Goal: Feedback & Contribution: Contribute content

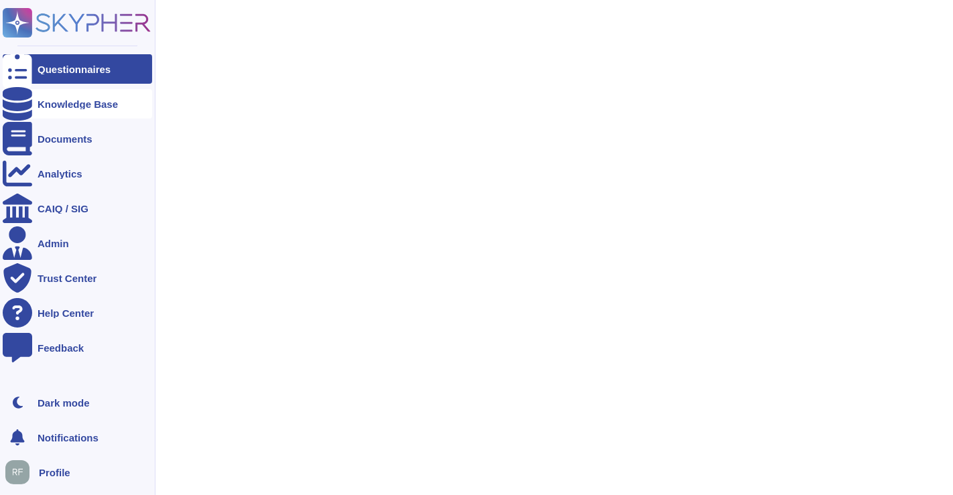
click at [23, 100] on div at bounding box center [17, 103] width 29 height 29
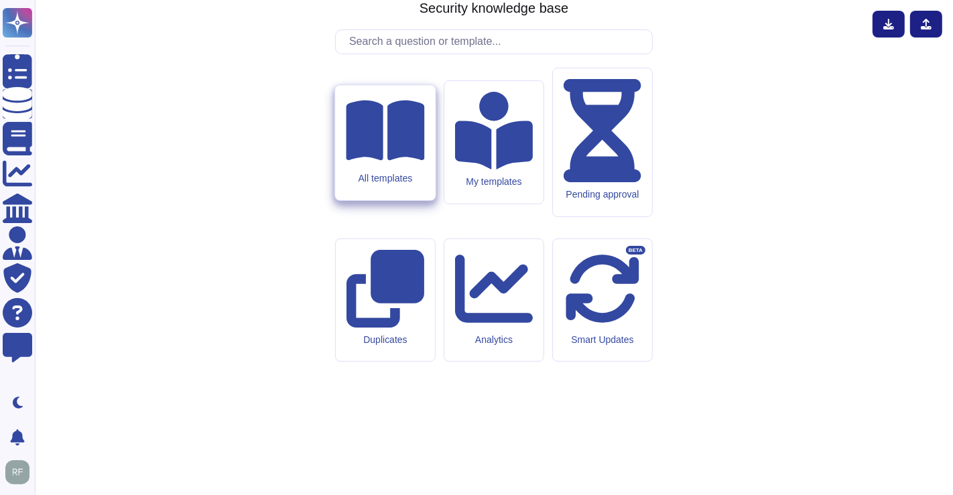
click at [415, 200] on div "All templates" at bounding box center [385, 142] width 100 height 115
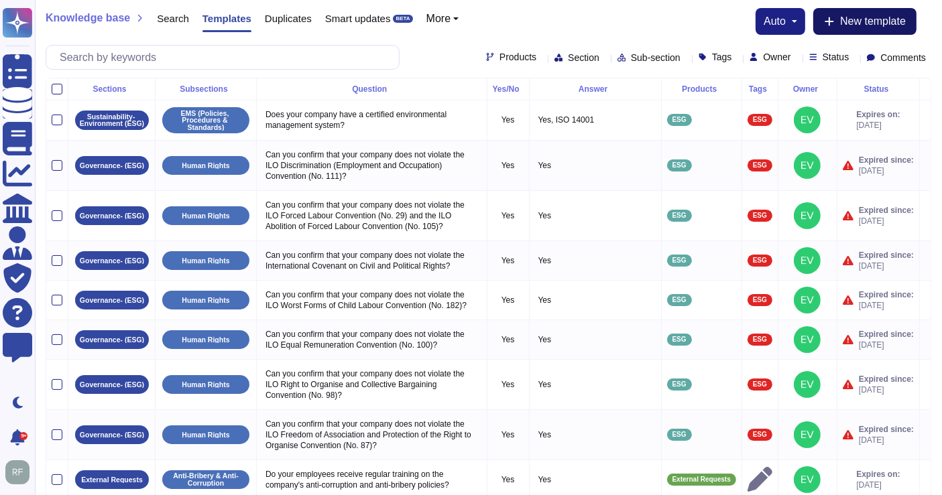
click at [871, 23] on span "New template" at bounding box center [873, 21] width 66 height 11
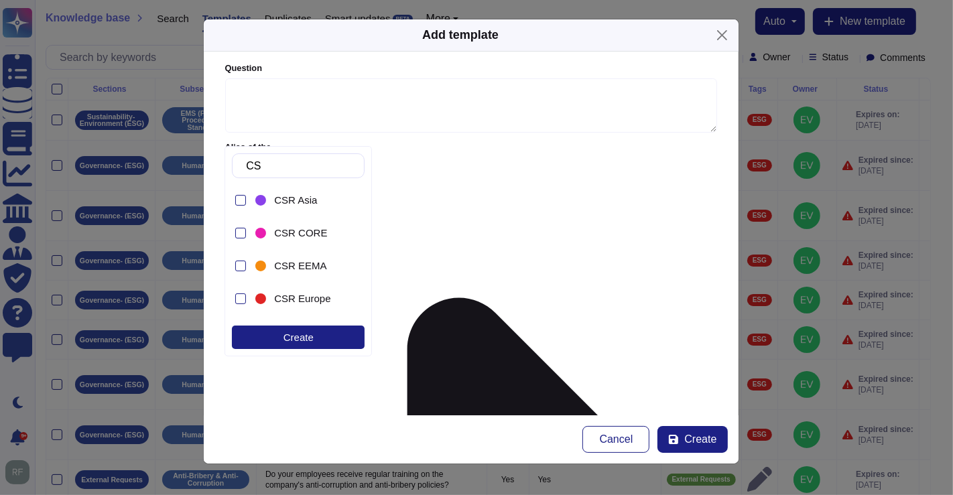
type input "CSR"
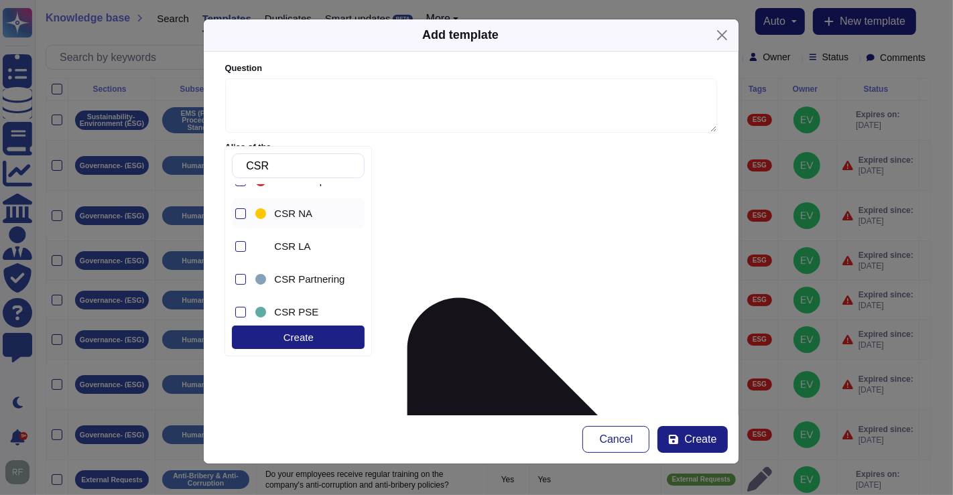
scroll to position [84, 0]
click at [239, 246] on div at bounding box center [240, 248] width 11 height 11
click at [442, 300] on form "Question Alias of the question Answer Yes/No Yes No N/A More Yes/No options Pro…" at bounding box center [471, 234] width 535 height 364
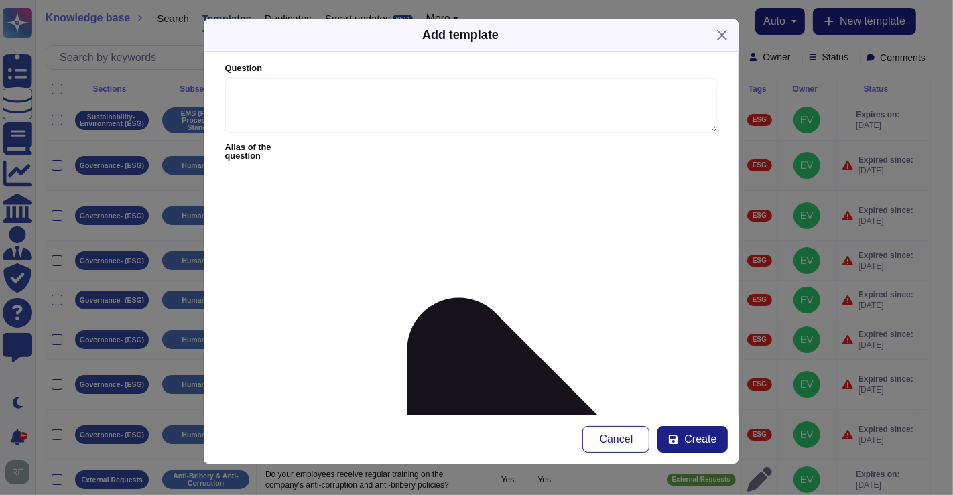
click at [562, 298] on div at bounding box center [562, 301] width 11 height 11
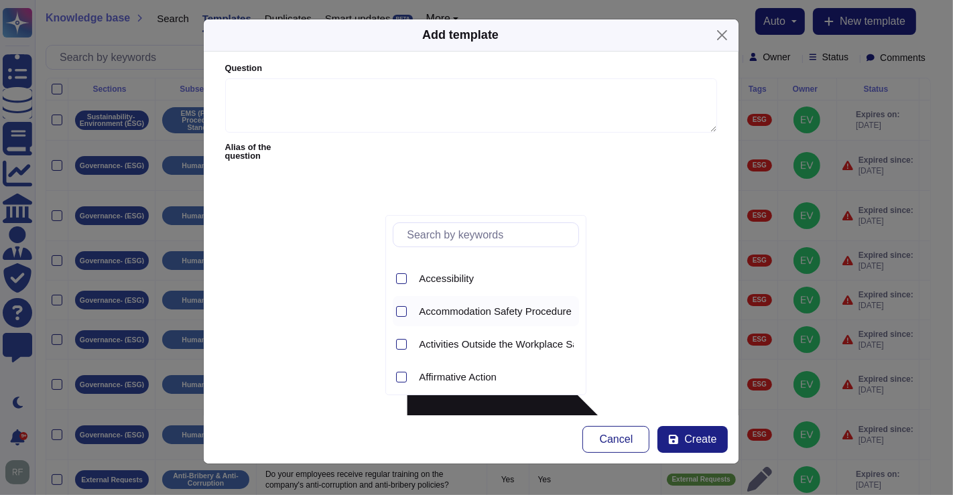
scroll to position [0, 0]
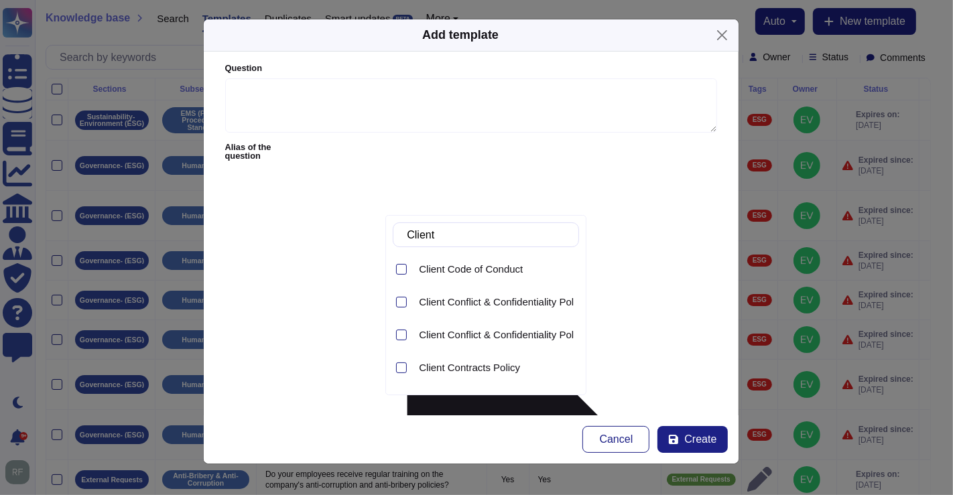
type input "Client S"
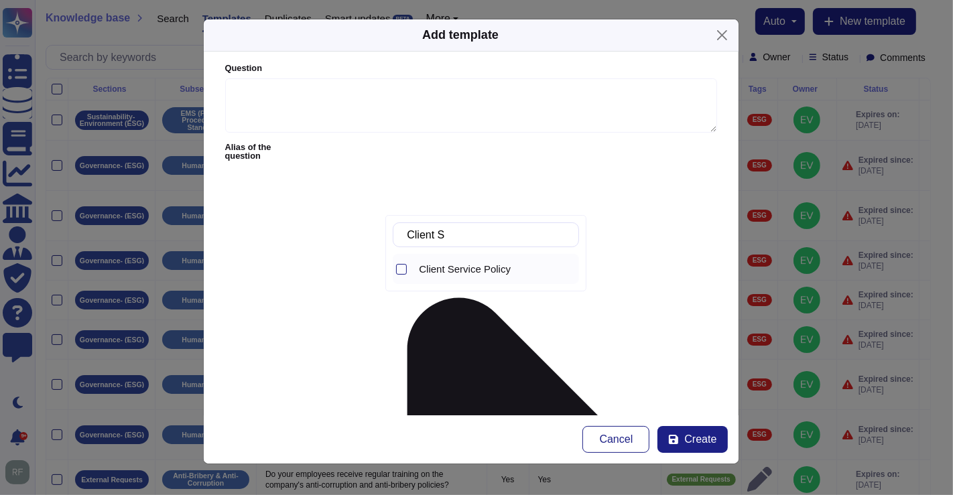
click at [477, 273] on span "Client Service Policy" at bounding box center [465, 269] width 92 height 12
click at [622, 307] on form "Question Alias of the question Answer Yes/No Yes No N/A More Yes/No options Pro…" at bounding box center [471, 234] width 535 height 364
click at [360, 101] on textarea "Question" at bounding box center [471, 105] width 492 height 55
paste textarea "can provide individual evaluation of client employees."
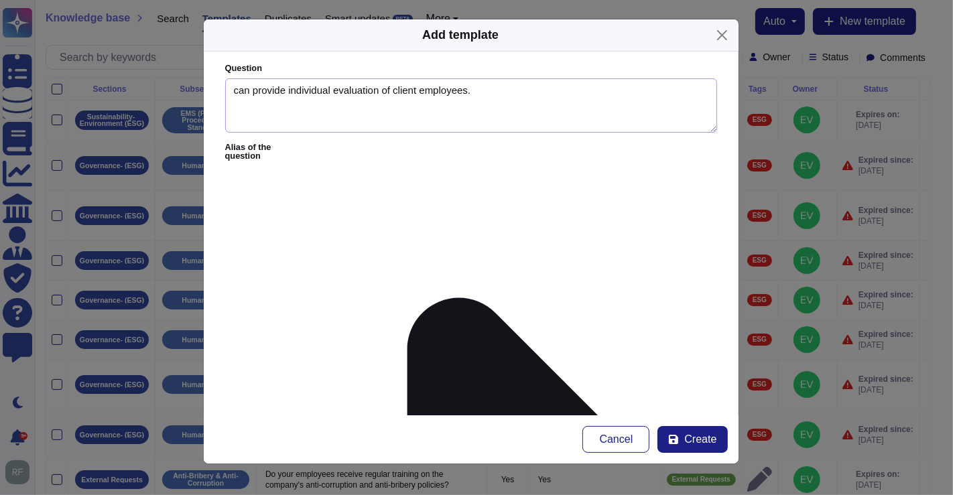
click at [250, 88] on textarea "can provide individual evaluation of client employees." at bounding box center [471, 105] width 492 height 55
click at [238, 88] on textarea "can we provide individual evaluation of client employees." at bounding box center [471, 105] width 492 height 55
click at [497, 86] on textarea "Can we provide individual evaluation of client employees." at bounding box center [471, 105] width 492 height 55
type textarea "Can we provide individual evaluation of client employees?"
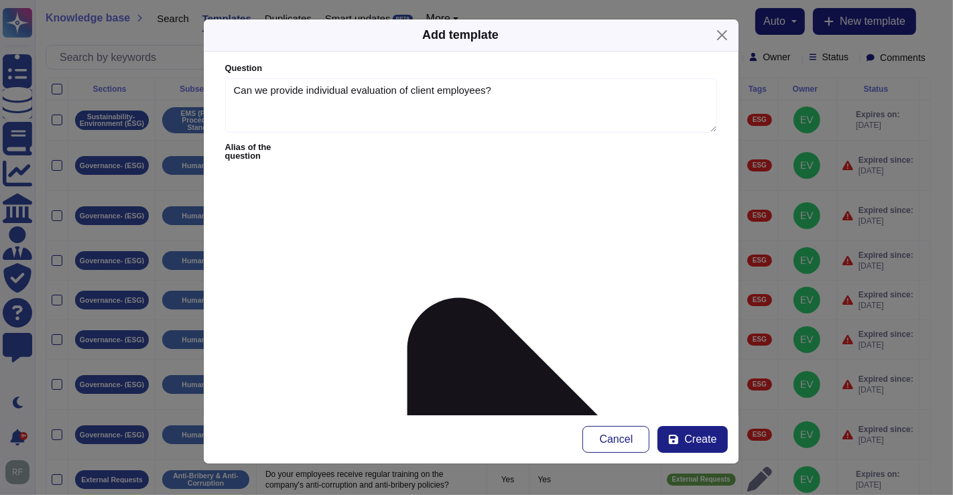
drag, startPoint x: 583, startPoint y: 33, endPoint x: 575, endPoint y: 109, distance: 76.8
click at [575, 110] on div "Add template Question Can we provide individual evaluation of client employees?…" at bounding box center [471, 242] width 536 height 446
paste textarea "We cannot evaluate clients where there is a use of our evaluation in hiring, fi…"
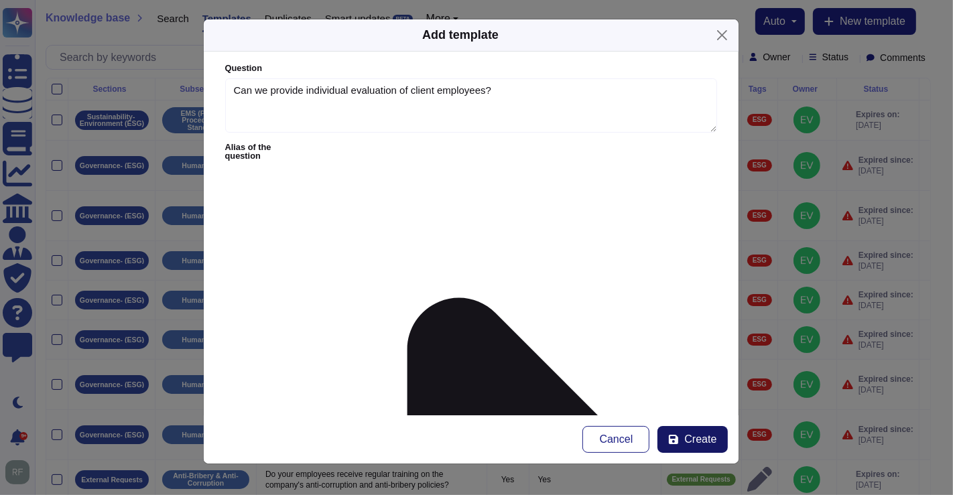
type textarea "Response Template: Thank you for contacting Ask Risk and for your diligence on …"
click at [699, 434] on span "Create" at bounding box center [700, 439] width 32 height 11
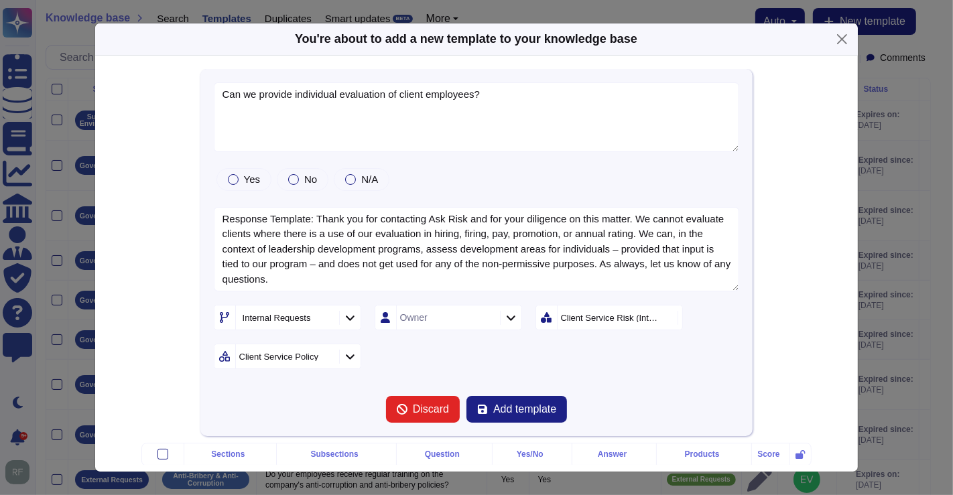
type textarea "Can we provide individual evaluation of client employees?"
type textarea "Response Template: Thank you for contacting Ask Risk and for your diligence on …"
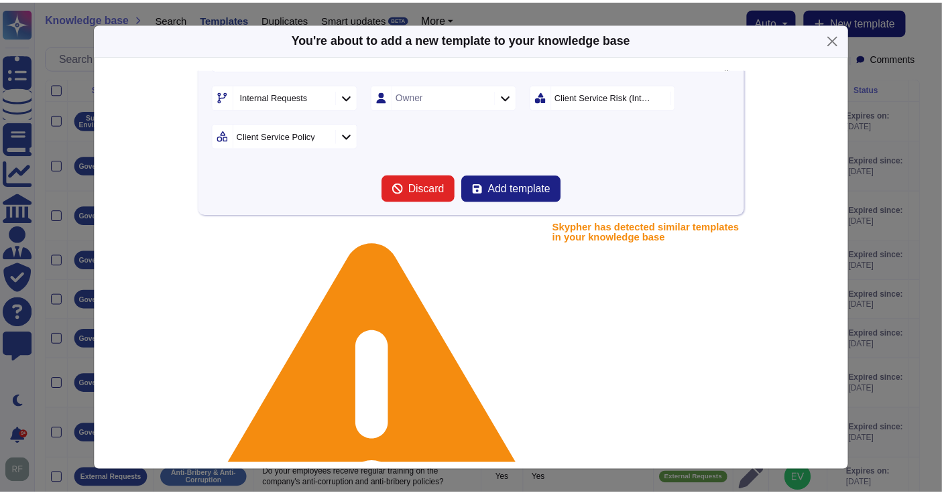
scroll to position [0, 0]
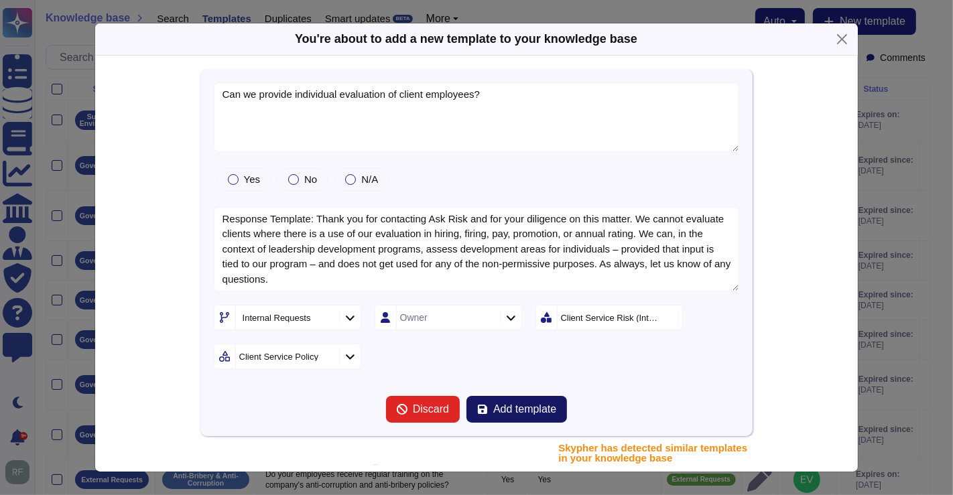
click at [532, 412] on span "Add template" at bounding box center [524, 409] width 63 height 11
